Goal: Navigation & Orientation: Find specific page/section

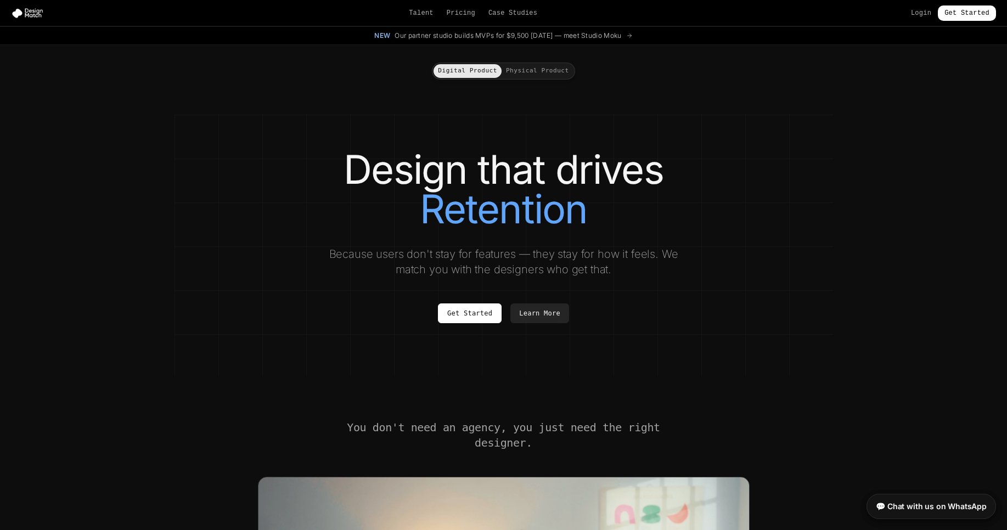
click at [819, 155] on section "Design that drives Retention Because users don't stay for features — they stay …" at bounding box center [504, 245] width 659 height 261
click at [913, 15] on link "Login" at bounding box center [921, 13] width 20 height 9
